Goal: Contribute content: Contribute content

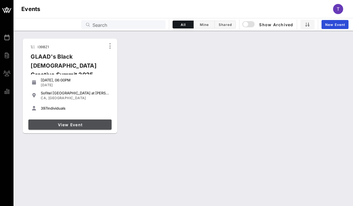
click at [82, 122] on span "View Event" at bounding box center [70, 124] width 79 height 5
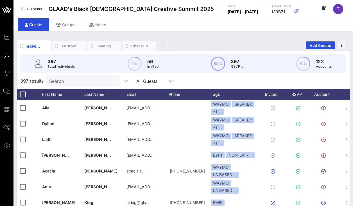
click at [69, 81] on input "Search" at bounding box center [82, 80] width 66 height 7
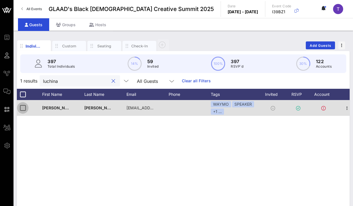
type input "luchina"
click at [25, 107] on div at bounding box center [23, 108] width 10 height 10
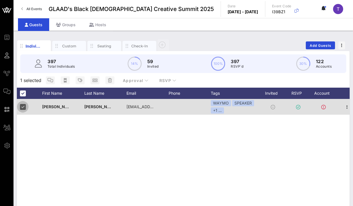
click at [23, 109] on div at bounding box center [23, 107] width 10 height 10
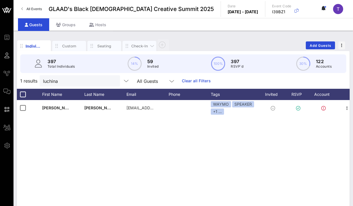
click at [133, 48] on div "Check-In" at bounding box center [139, 45] width 17 height 5
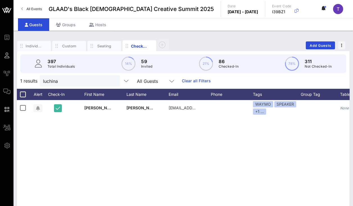
click at [123, 159] on div "L [PERSON_NAME] [EMAIL_ADDRESS][DOMAIN_NAME] WAYMO SPEAKER +1 ... None None SPO…" at bounding box center [183, 184] width 333 height 169
click at [73, 81] on input "luchina" at bounding box center [76, 80] width 66 height 7
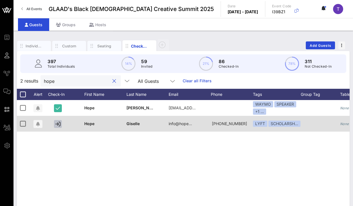
type input "hope"
click at [59, 126] on icon "button" at bounding box center [57, 123] width 5 height 5
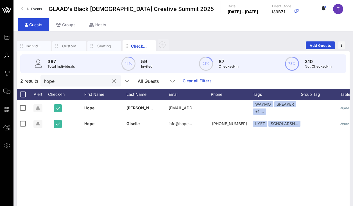
click at [94, 82] on input "hope" at bounding box center [77, 80] width 66 height 7
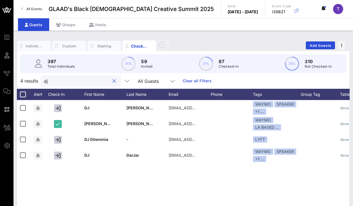
type input "d"
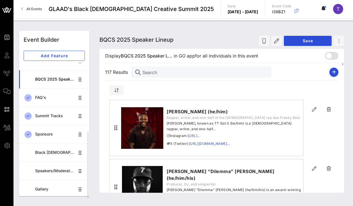
click at [180, 73] on input "Search" at bounding box center [205, 71] width 124 height 7
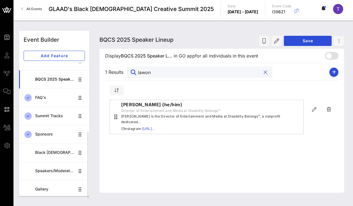
type input "lawon"
click at [170, 116] on span "Lawon Exum is the Director of Entertainment and Media at Disability Belongs™, a…" at bounding box center [211, 118] width 180 height 11
click at [313, 108] on icon "button" at bounding box center [314, 109] width 7 height 7
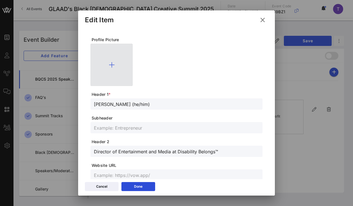
click at [106, 62] on div at bounding box center [112, 65] width 42 height 42
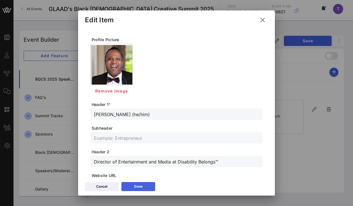
click at [147, 188] on button "Done" at bounding box center [139, 186] width 34 height 9
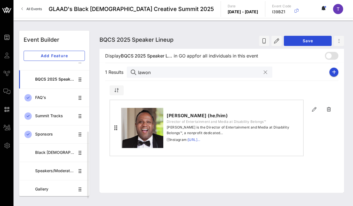
click at [154, 72] on input "lawon" at bounding box center [199, 71] width 123 height 7
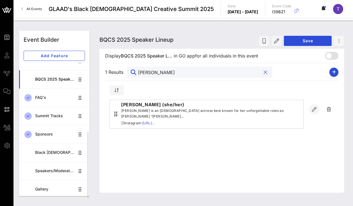
type input "wendy"
click at [315, 109] on icon "button" at bounding box center [314, 109] width 7 height 7
type input "Wendy Raquel Robinson (she/her)"
type input "https://www.instagram.com/iamwendyraquel/?hl=en"
type textarea "**********"
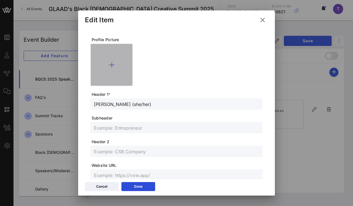
click at [112, 62] on icon at bounding box center [112, 64] width 6 height 7
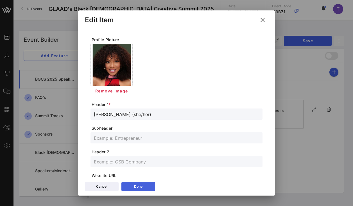
click at [146, 183] on button "Done" at bounding box center [139, 186] width 34 height 9
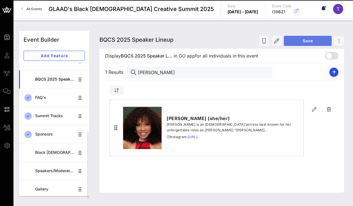
click at [312, 42] on span "Save" at bounding box center [308, 40] width 39 height 5
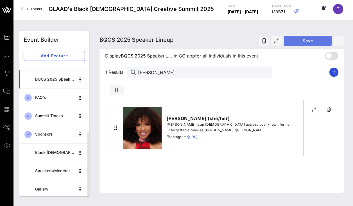
click at [301, 37] on button "Save" at bounding box center [308, 41] width 48 height 10
click at [150, 71] on input "wendy" at bounding box center [199, 71] width 123 height 7
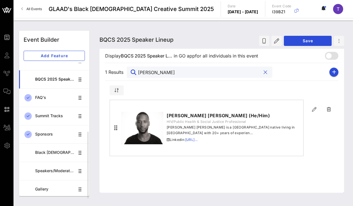
click at [211, 94] on div "Terrence Terrell Wilson (he/him) Rapper, writer, and one-half of the queer rap …" at bounding box center [222, 124] width 234 height 78
click at [172, 73] on input "everett" at bounding box center [199, 71] width 123 height 7
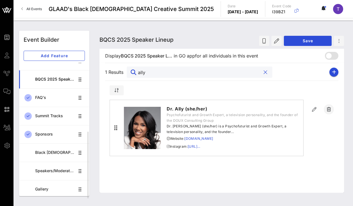
type input "ally"
click at [330, 107] on icon "button" at bounding box center [329, 109] width 7 height 7
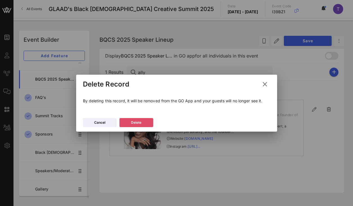
click at [148, 124] on button "Delete" at bounding box center [137, 122] width 34 height 9
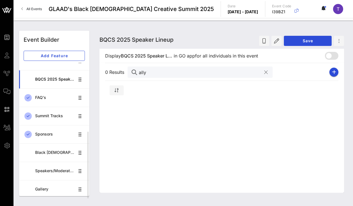
click at [201, 73] on input "ally" at bounding box center [200, 71] width 123 height 7
